Goal: Task Accomplishment & Management: Complete application form

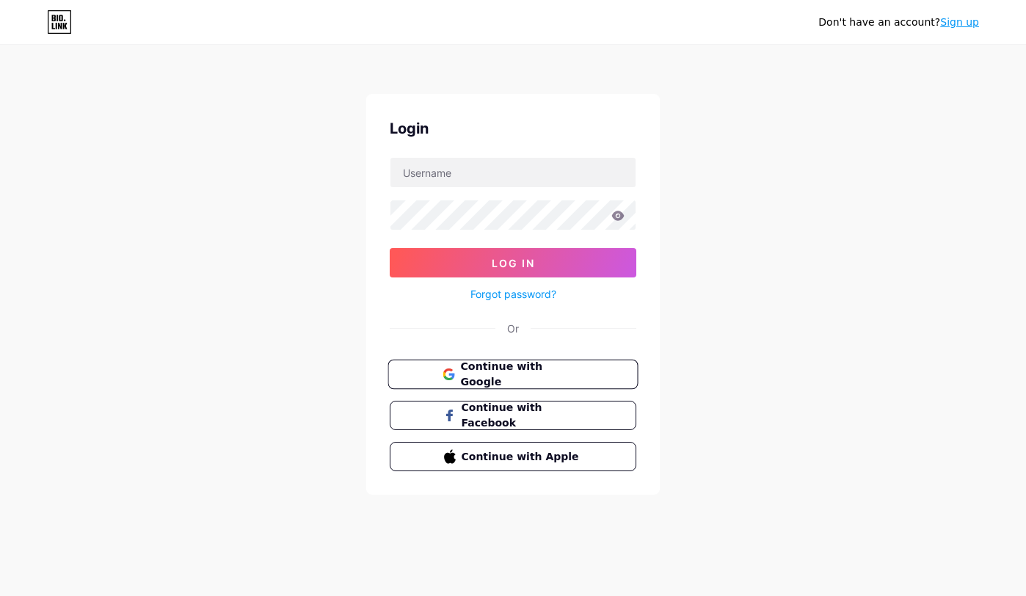
click at [479, 373] on span "Continue with Google" at bounding box center [521, 375] width 123 height 32
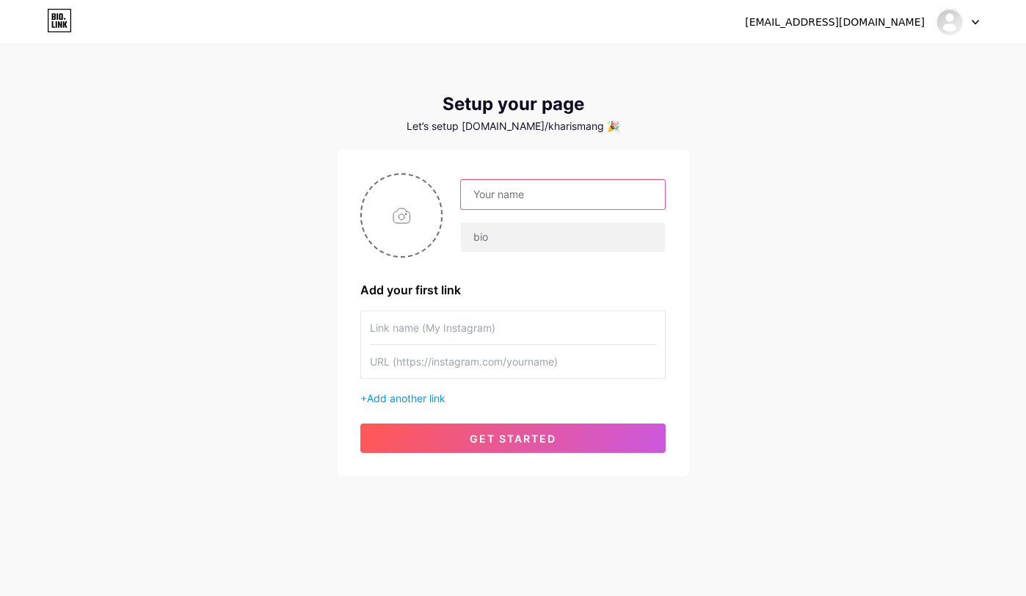
click at [535, 196] on input "text" at bounding box center [563, 194] width 204 height 29
click at [536, 196] on input "text" at bounding box center [563, 194] width 204 height 29
type input "DIGISLOT"
click at [386, 231] on input "file" at bounding box center [401, 215] width 79 height 81
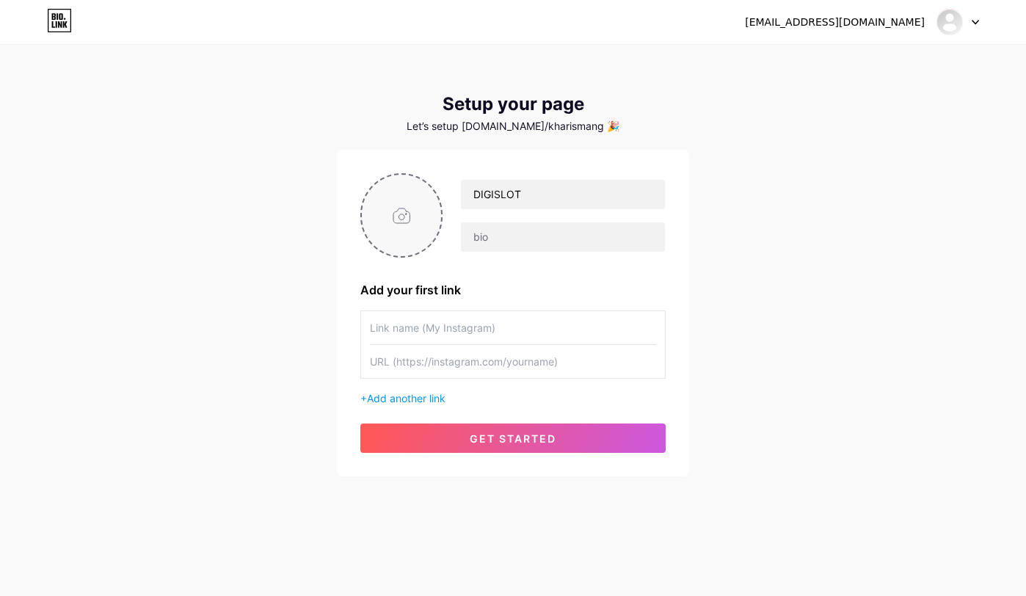
type input "C:\fakepath\B 1 (2)-Photoroom.png"
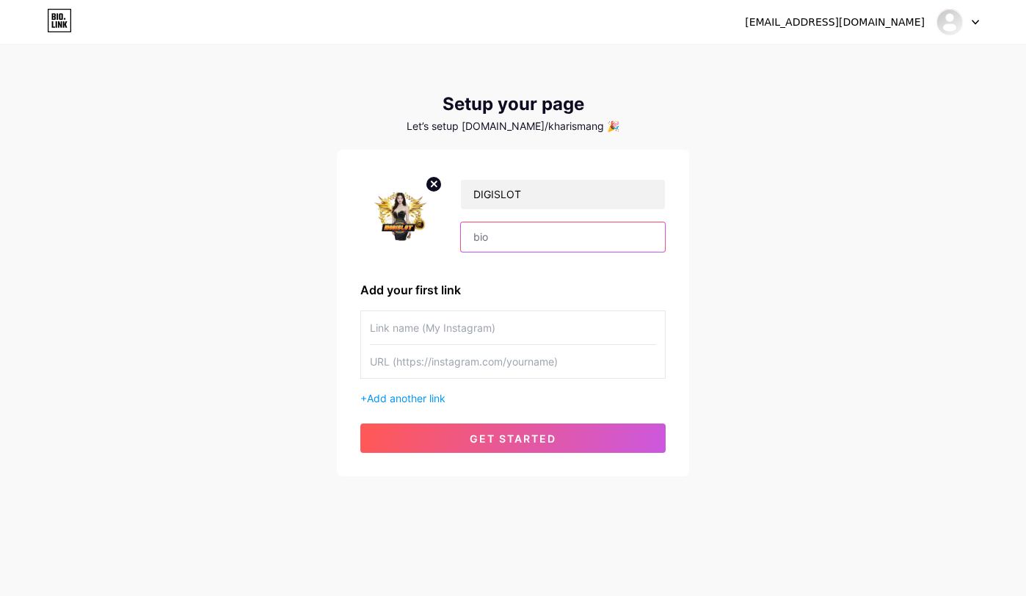
click at [515, 239] on input "text" at bounding box center [563, 236] width 204 height 29
type input "LINK TERGACOR SEINDONESIA"
click at [930, 389] on div "watikharisma740@gmail.com Dashboard Logout Setup your page Let’s setup bio.link…" at bounding box center [513, 261] width 1026 height 523
click at [581, 325] on input "text" at bounding box center [513, 327] width 286 height 33
click at [810, 137] on div "watikharisma740@gmail.com Dashboard Logout Setup your page Let’s setup bio.link…" at bounding box center [513, 261] width 1026 height 523
